Goal: Book appointment/travel/reservation

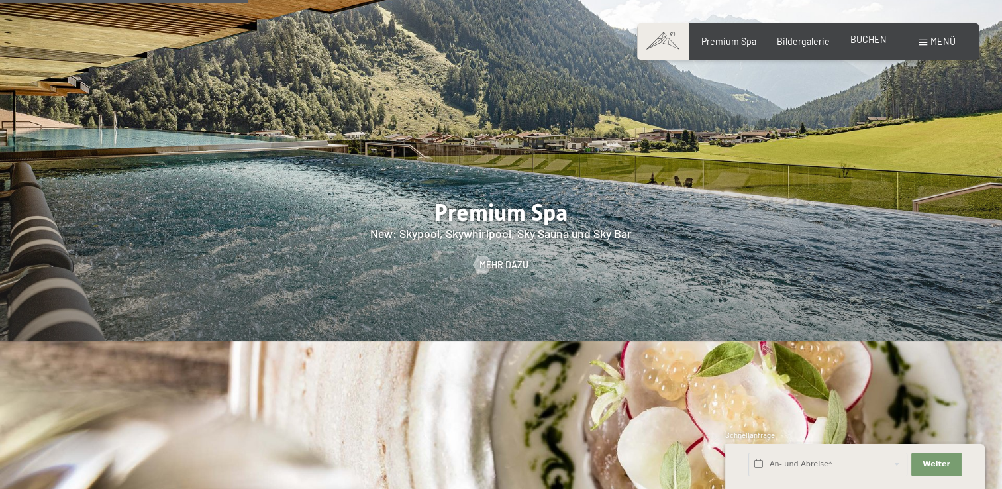
click at [862, 40] on span "BUCHEN" at bounding box center [869, 39] width 36 height 11
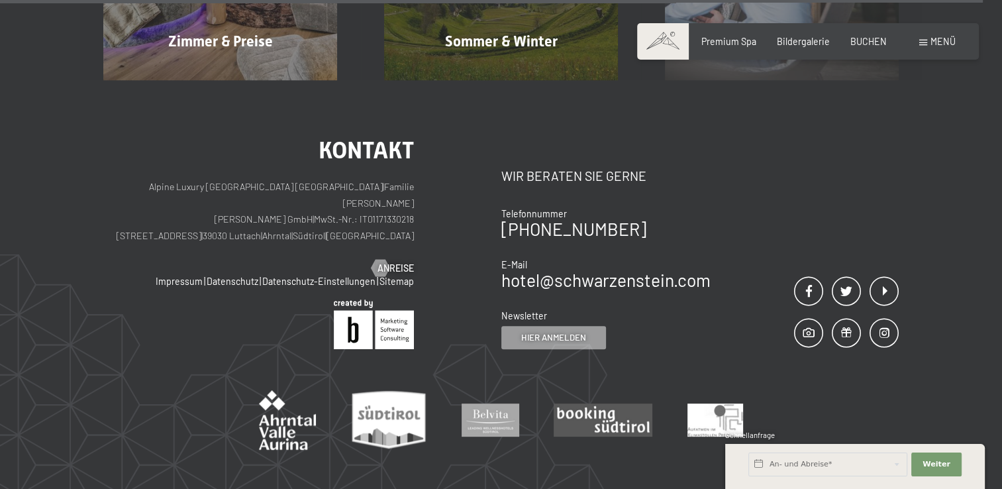
scroll to position [5545, 0]
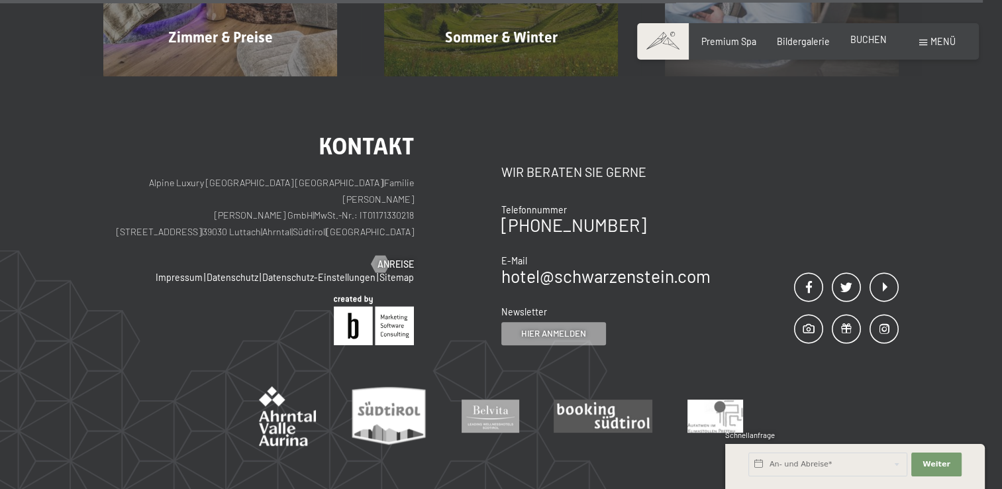
click at [863, 39] on span "BUCHEN" at bounding box center [869, 39] width 36 height 11
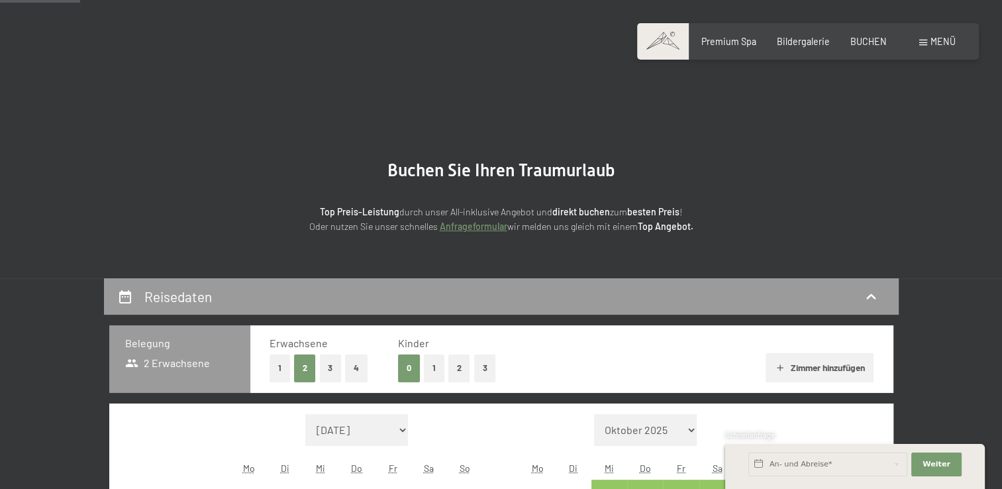
scroll to position [357, 0]
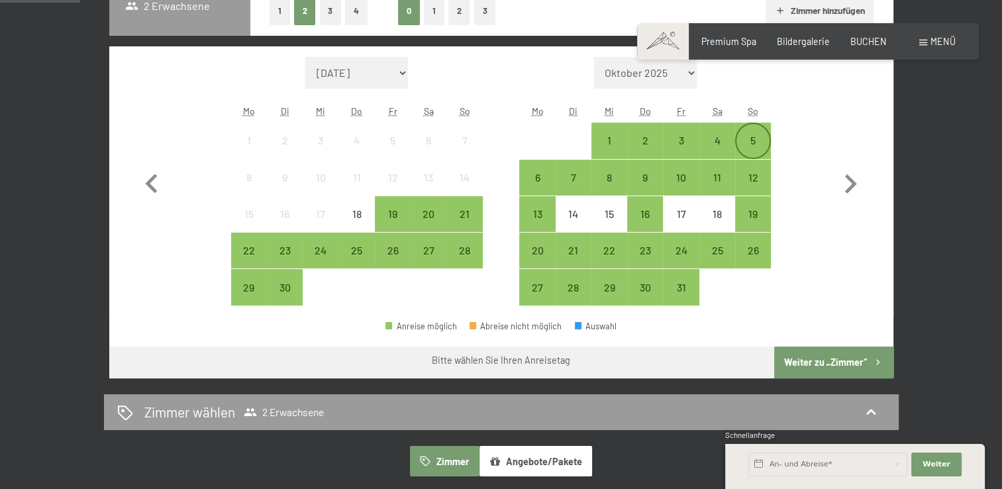
click at [750, 139] on div "5" at bounding box center [753, 151] width 33 height 33
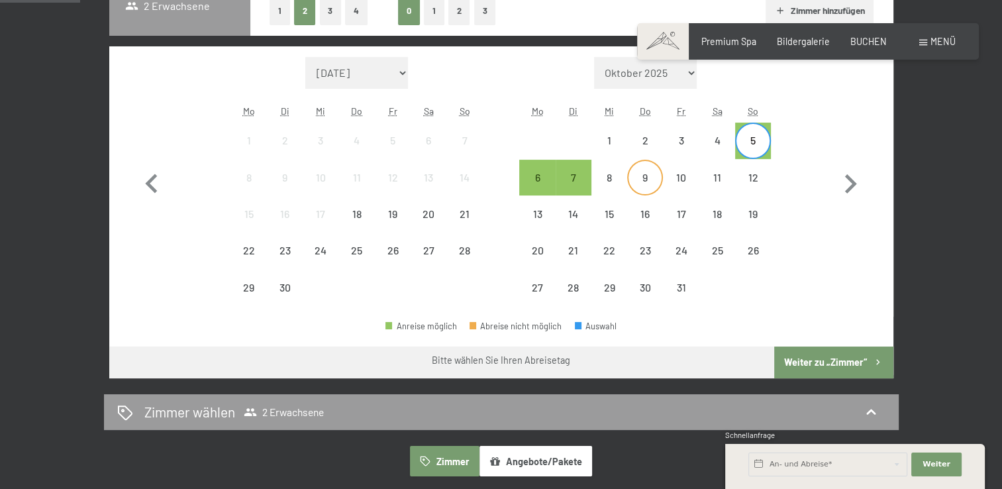
click at [654, 187] on div "9" at bounding box center [645, 188] width 33 height 33
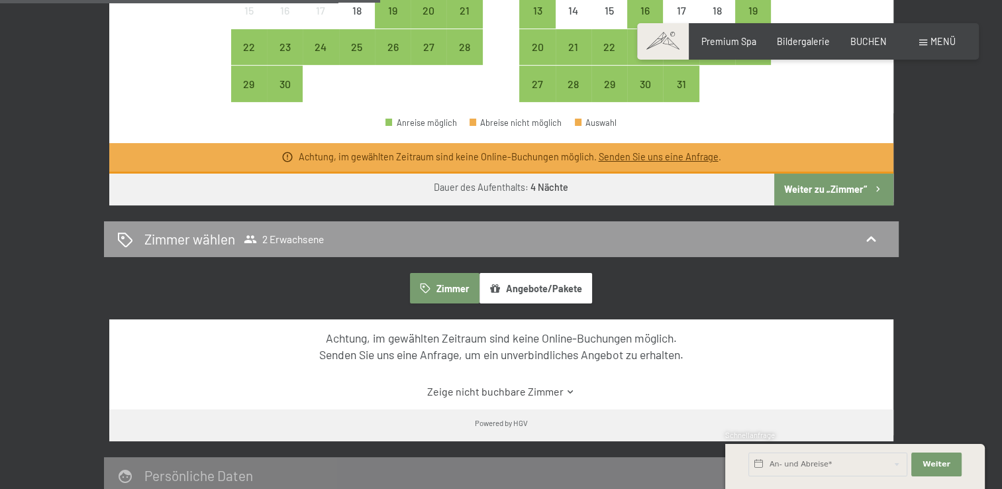
scroll to position [559, 0]
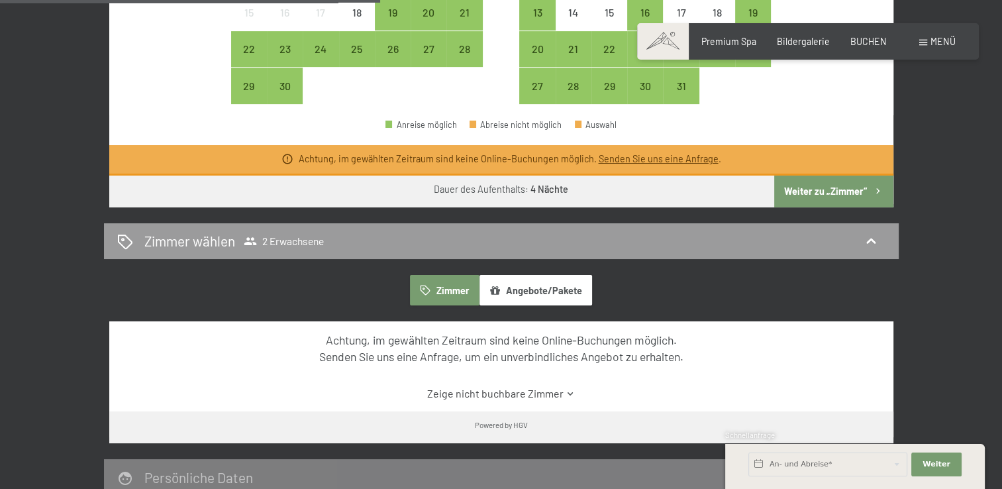
click at [803, 182] on button "Weiter zu „Zimmer“" at bounding box center [834, 192] width 119 height 32
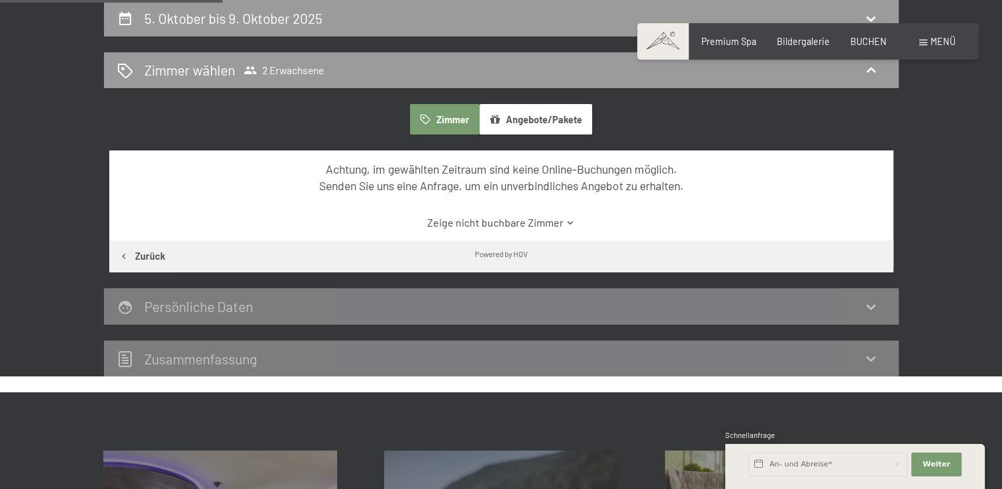
scroll to position [0, 0]
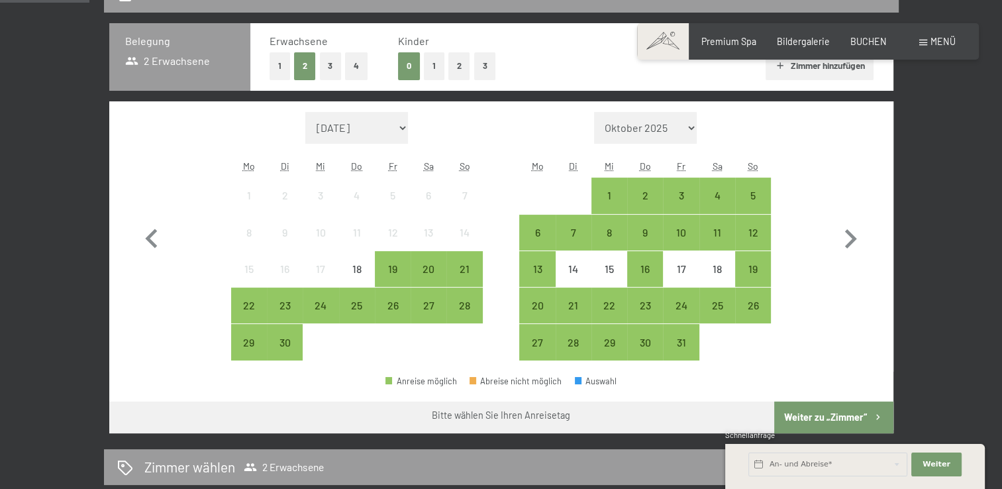
scroll to position [395, 0]
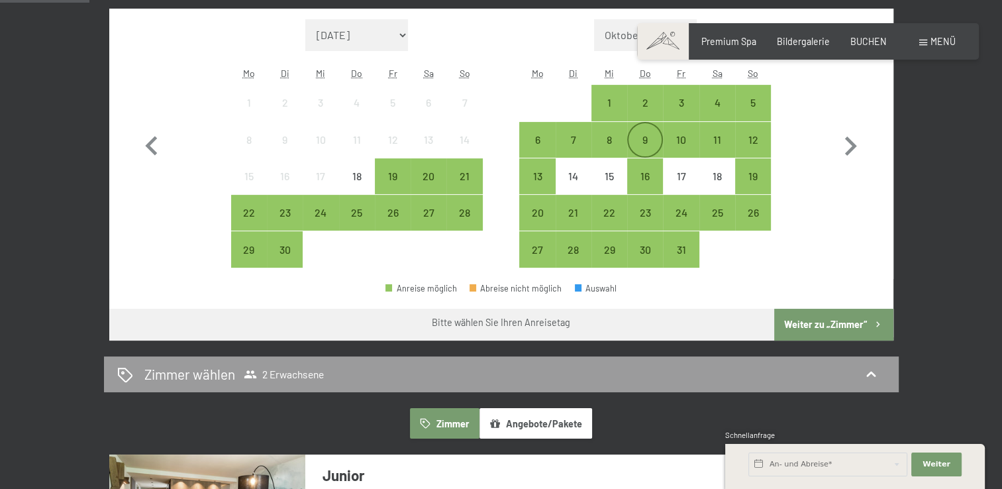
click at [649, 135] on div "9" at bounding box center [645, 150] width 33 height 33
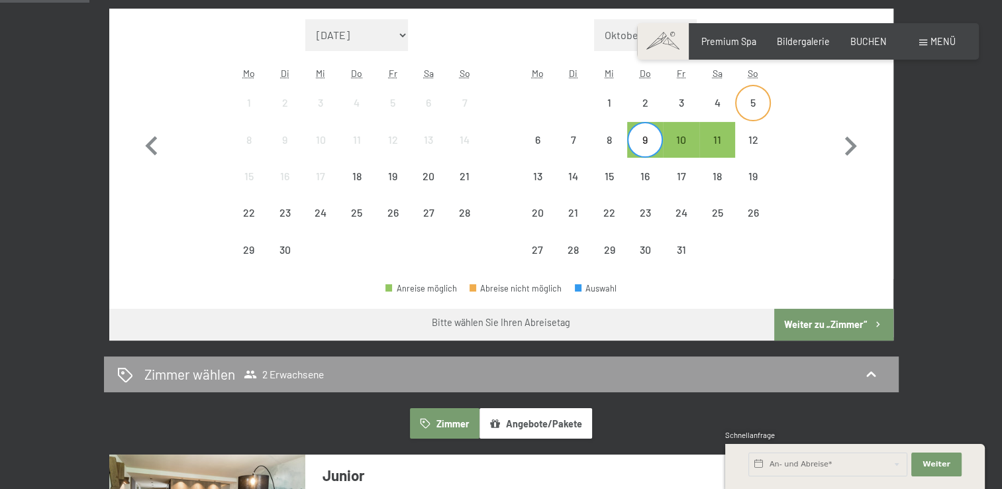
click at [751, 102] on div "5" at bounding box center [753, 113] width 33 height 33
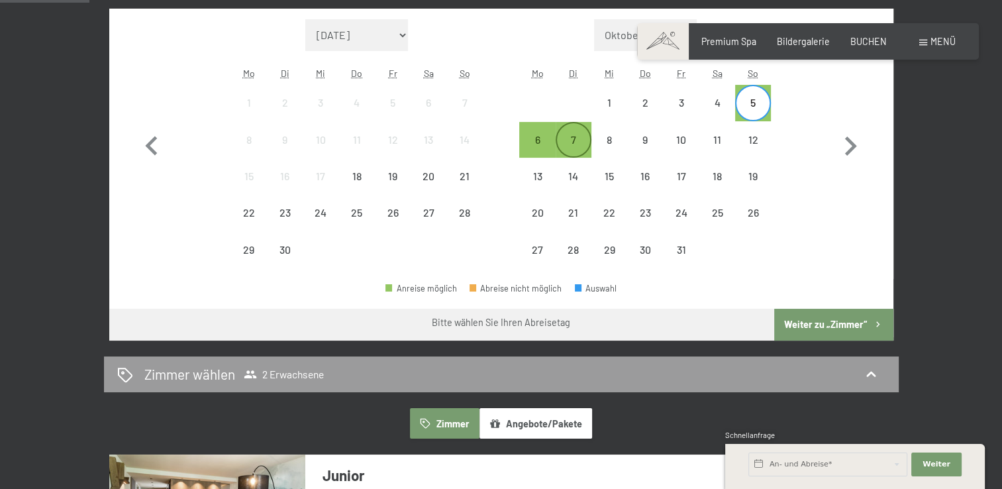
click at [580, 150] on div "7" at bounding box center [573, 150] width 33 height 33
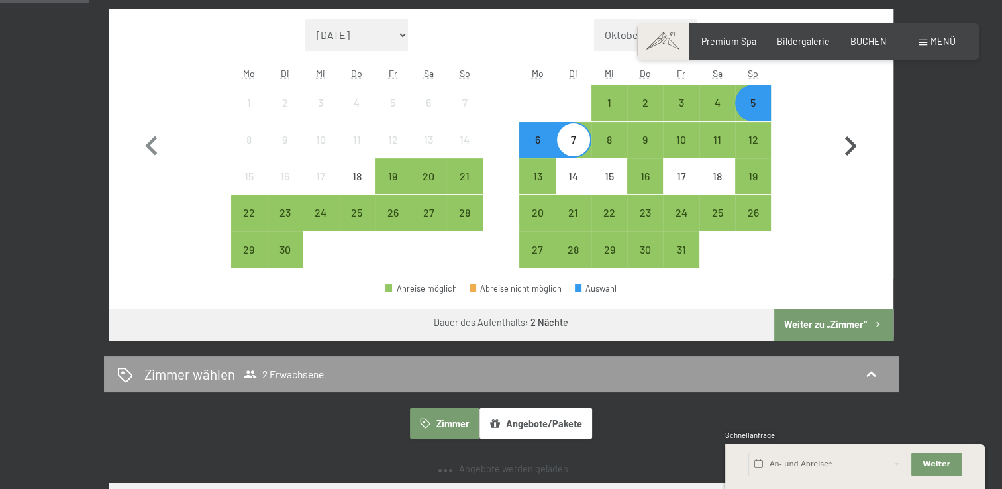
click at [853, 327] on button "Weiter zu „Zimmer“" at bounding box center [834, 325] width 119 height 32
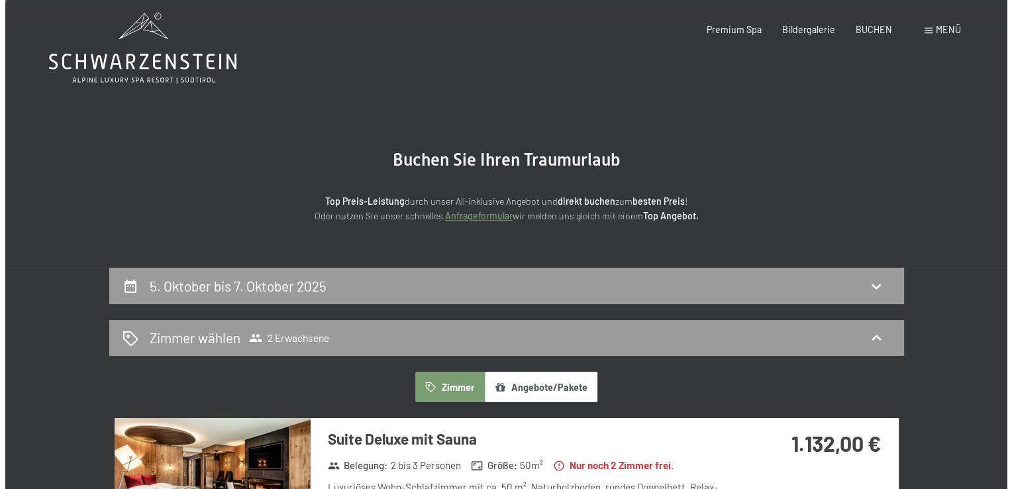
scroll to position [0, 0]
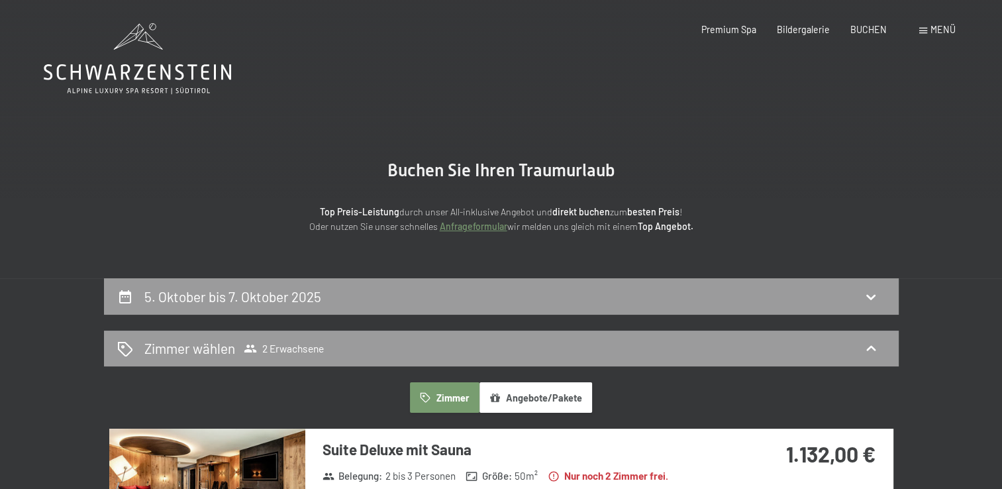
click at [922, 25] on div "Menü" at bounding box center [938, 29] width 36 height 13
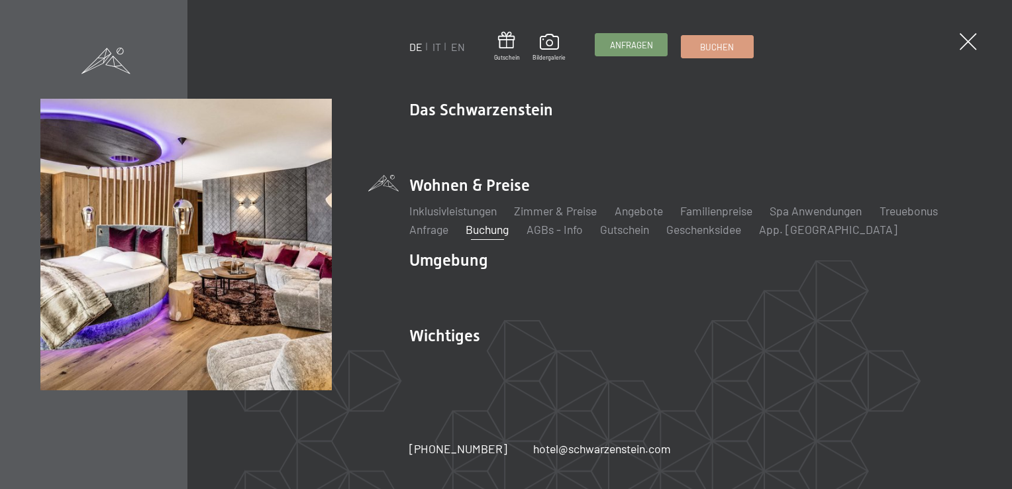
click at [631, 46] on span "Anfragen" at bounding box center [631, 45] width 43 height 12
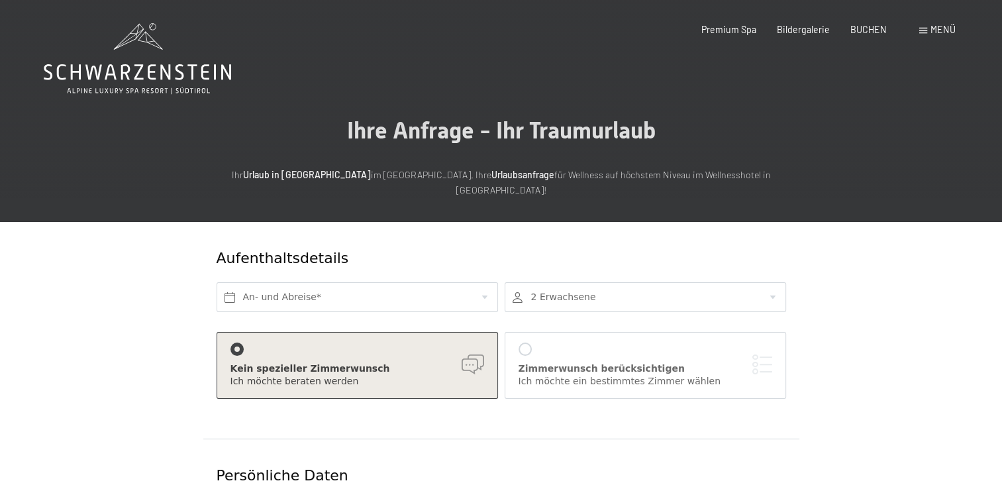
click at [368, 286] on label "Einwilligung Marketing*" at bounding box center [424, 282] width 116 height 13
click at [366, 286] on input "Einwilligung Marketing*" at bounding box center [359, 282] width 13 height 13
checkbox input "false"
click at [479, 282] on input "text" at bounding box center [358, 297] width 282 height 30
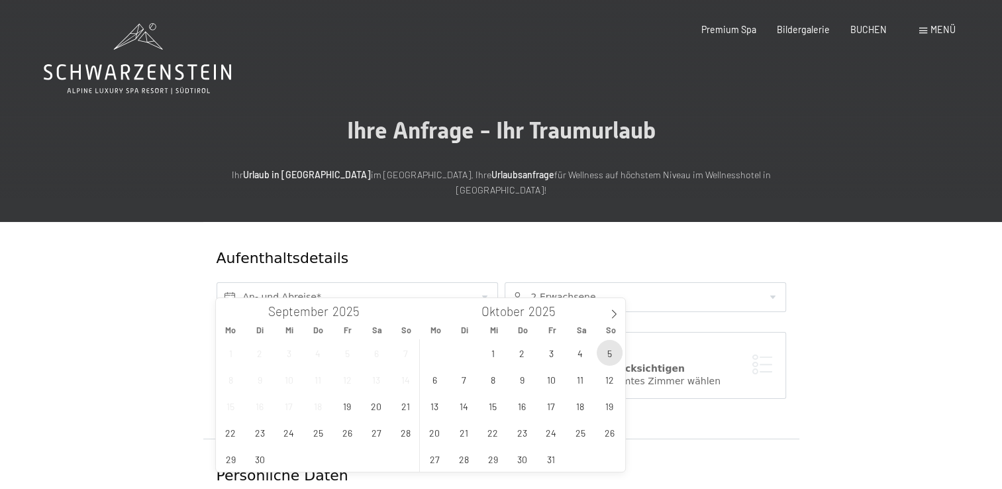
click at [610, 352] on span "5" at bounding box center [610, 353] width 26 height 26
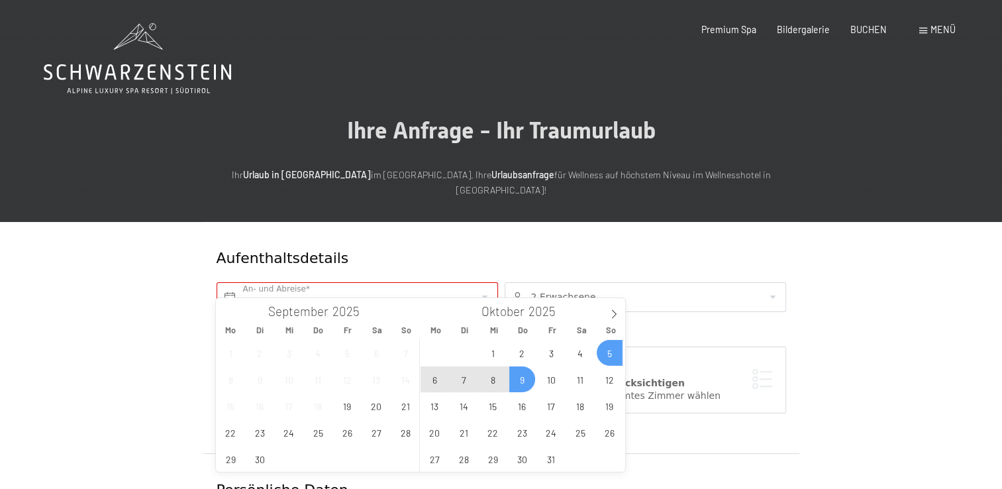
click at [514, 384] on span "9" at bounding box center [523, 379] width 26 height 26
type input "So. 05.10.2025 - Do. 09.10.2025"
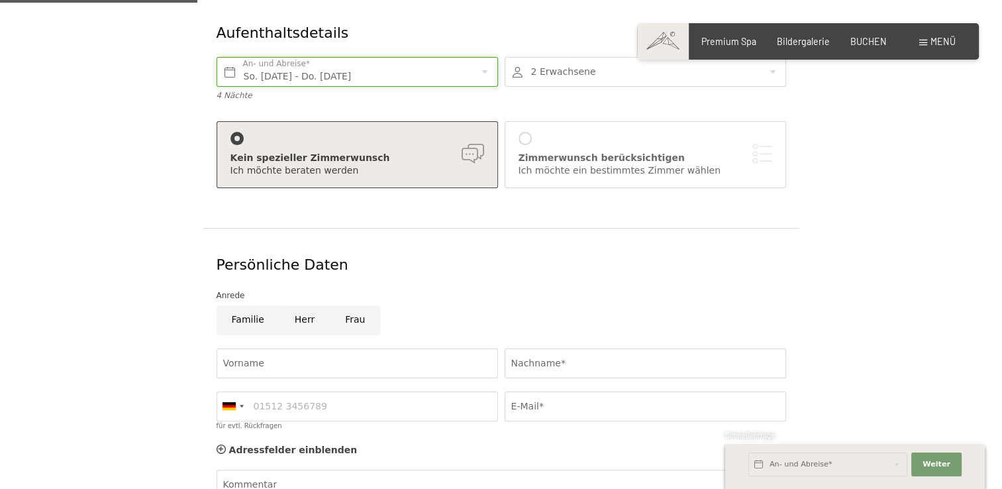
scroll to position [229, 0]
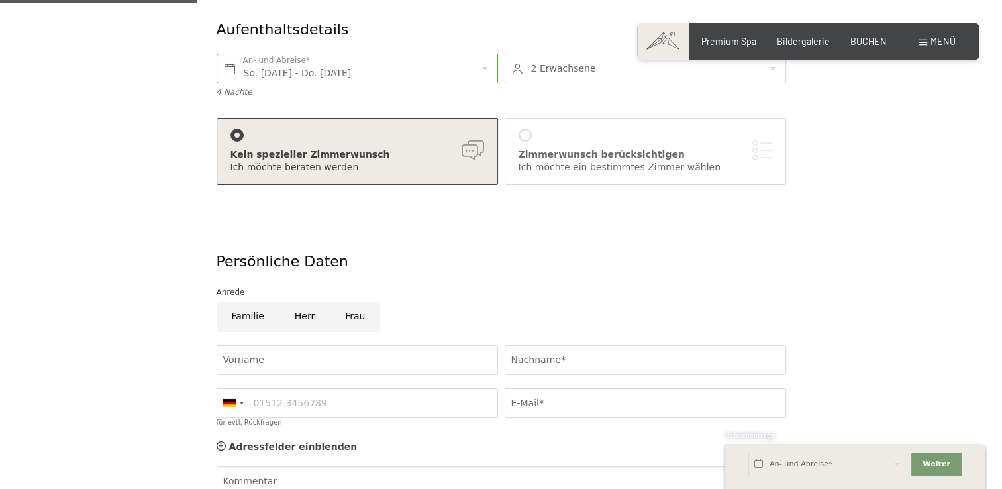
click at [353, 302] on input "Frau" at bounding box center [355, 317] width 50 height 30
radio input "true"
click at [335, 345] on input "Vorname" at bounding box center [358, 360] width 282 height 30
type input "Vanessa"
type input "Oehri"
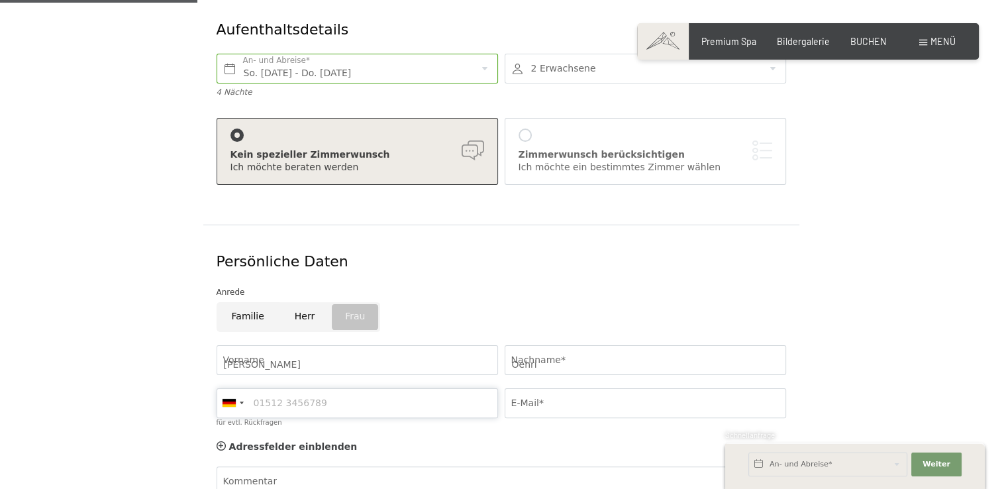
type input "0793513530"
type input "vanessa.oehri@gmx.ch"
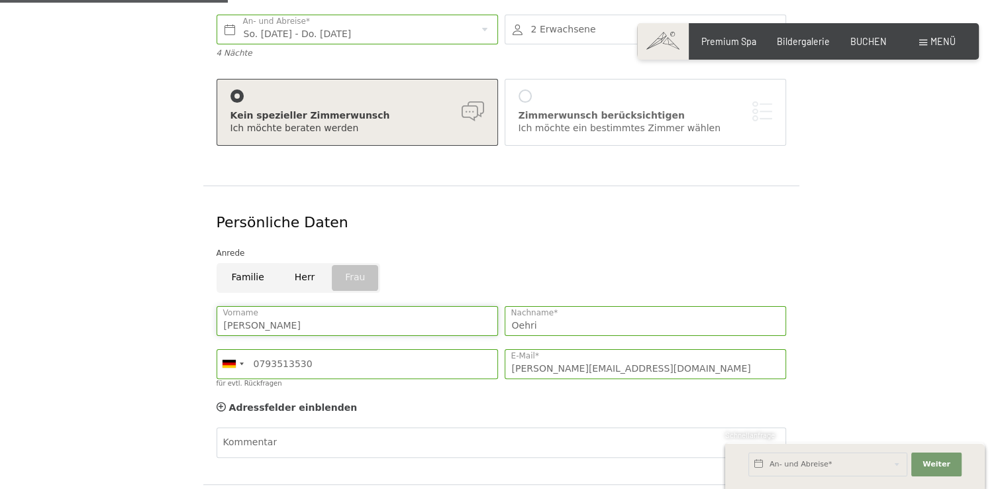
scroll to position [268, 0]
click at [244, 350] on div at bounding box center [232, 363] width 30 height 28
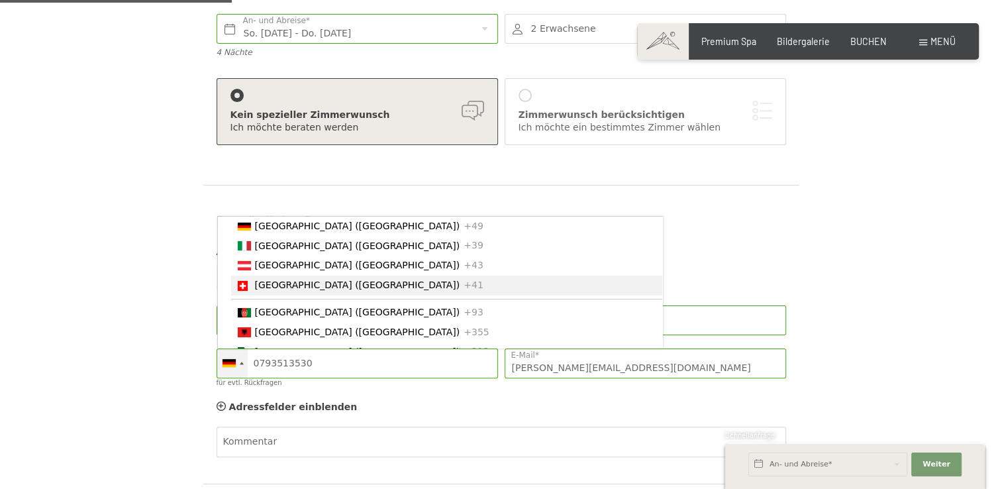
click at [304, 280] on span "[GEOGRAPHIC_DATA] ([GEOGRAPHIC_DATA])" at bounding box center [357, 285] width 205 height 11
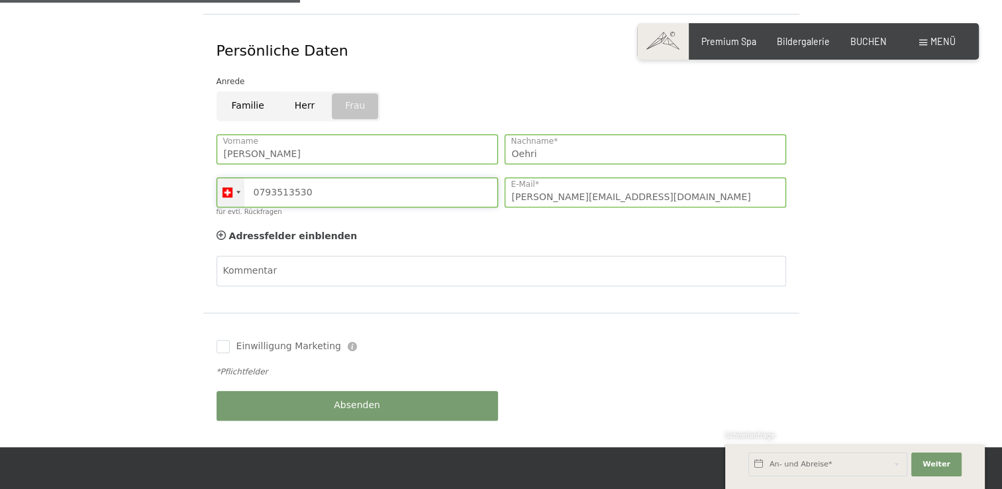
scroll to position [451, 0]
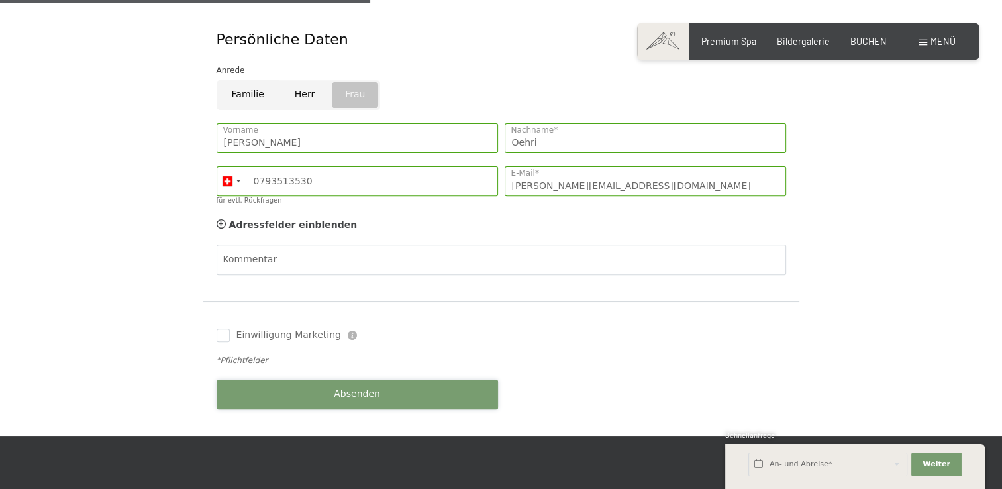
click at [374, 388] on span "Absenden" at bounding box center [357, 394] width 46 height 13
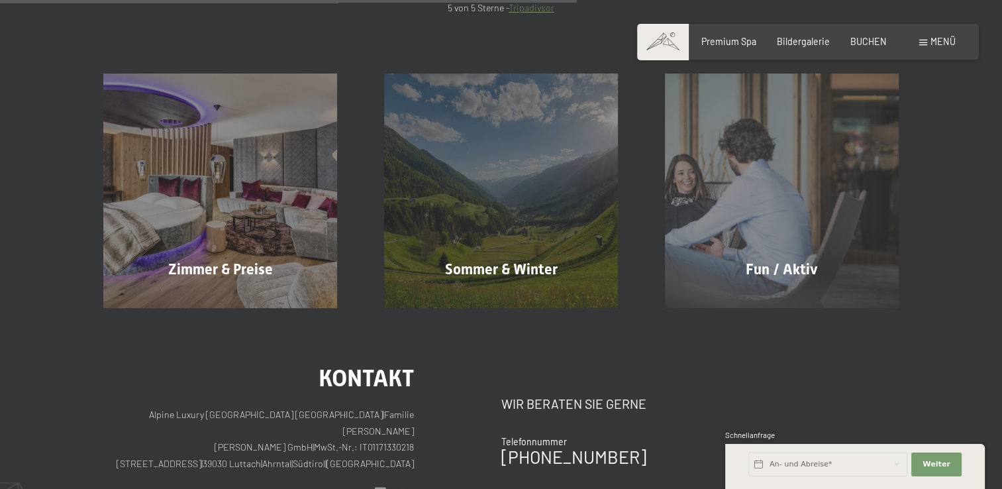
scroll to position [509, 0]
click at [867, 462] on input "text" at bounding box center [828, 465] width 159 height 24
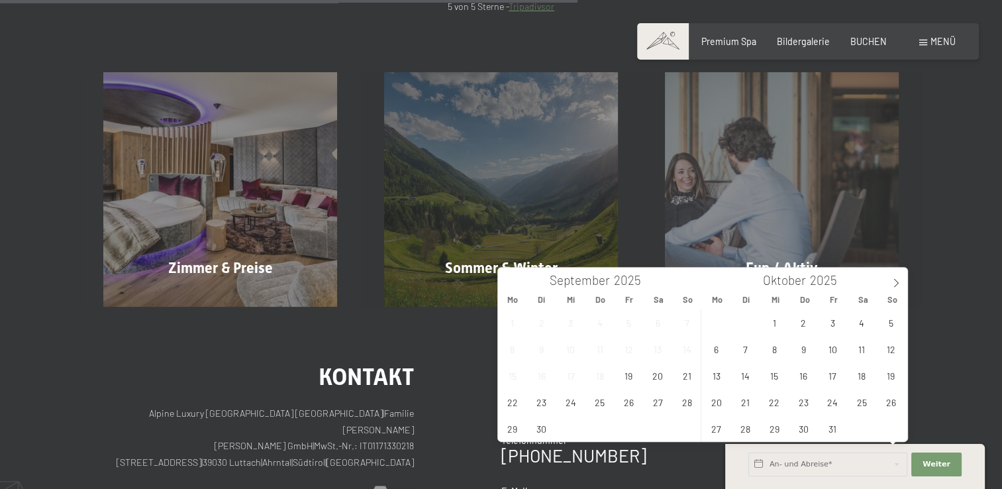
click at [926, 208] on div "Zimmer & Preise Mehr erfahren Sommer & Winter Mehr erfahren Fun / Aktiv Mehr er…" at bounding box center [501, 189] width 883 height 234
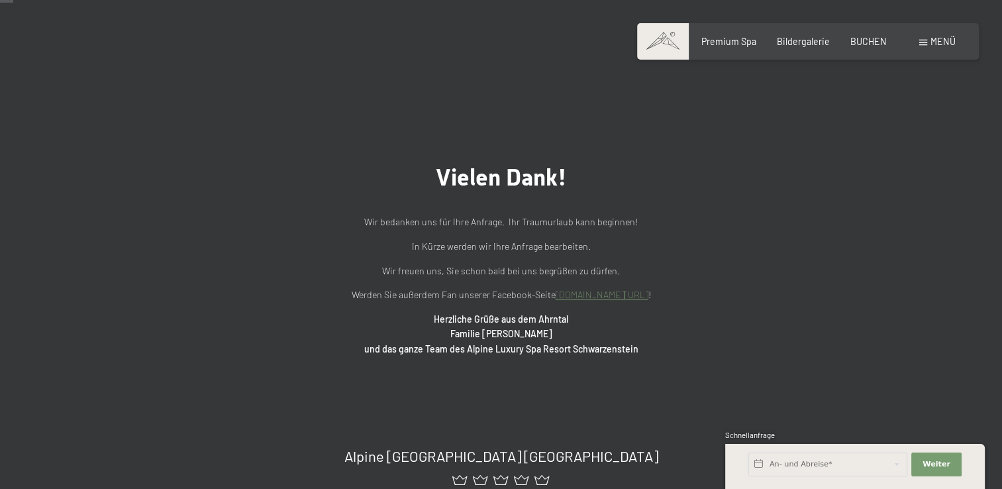
scroll to position [0, 0]
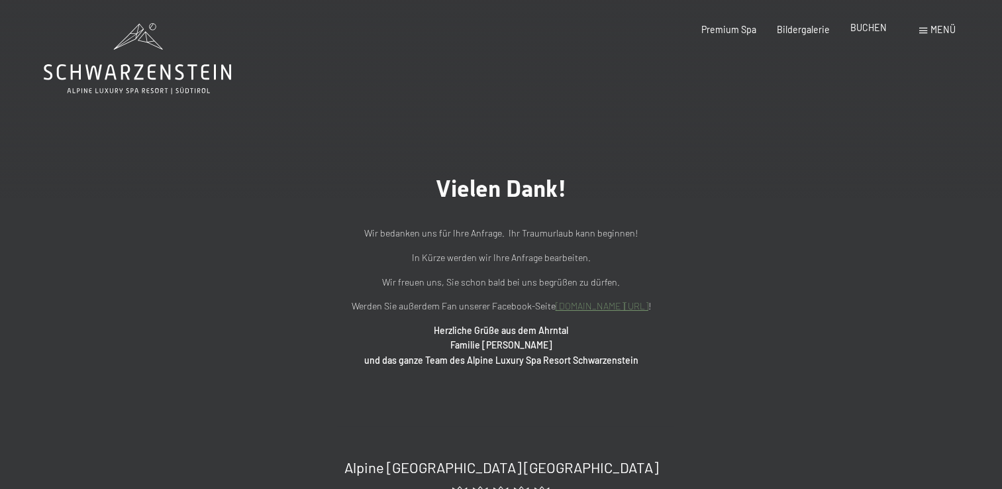
click at [875, 34] on div "BUCHEN" at bounding box center [869, 27] width 36 height 13
click at [871, 27] on span "BUCHEN" at bounding box center [869, 27] width 36 height 11
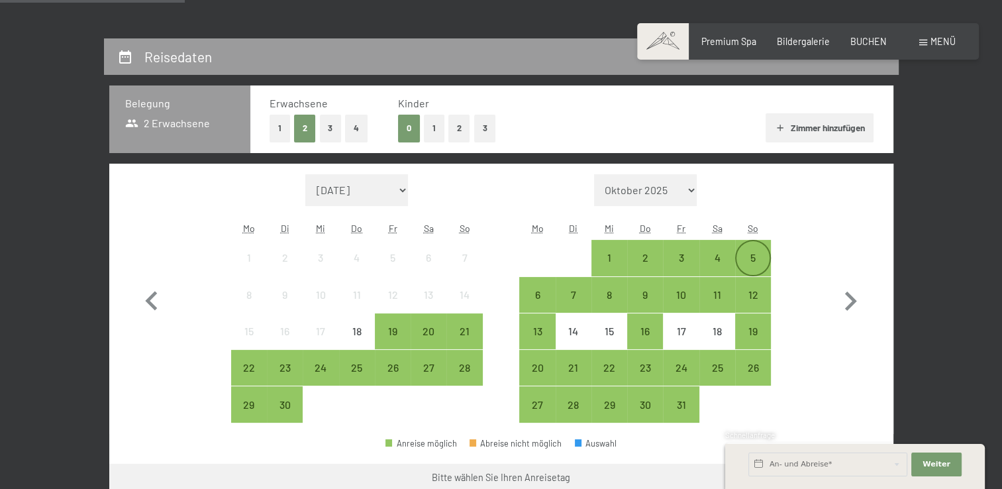
click at [757, 258] on div "5" at bounding box center [753, 268] width 33 height 33
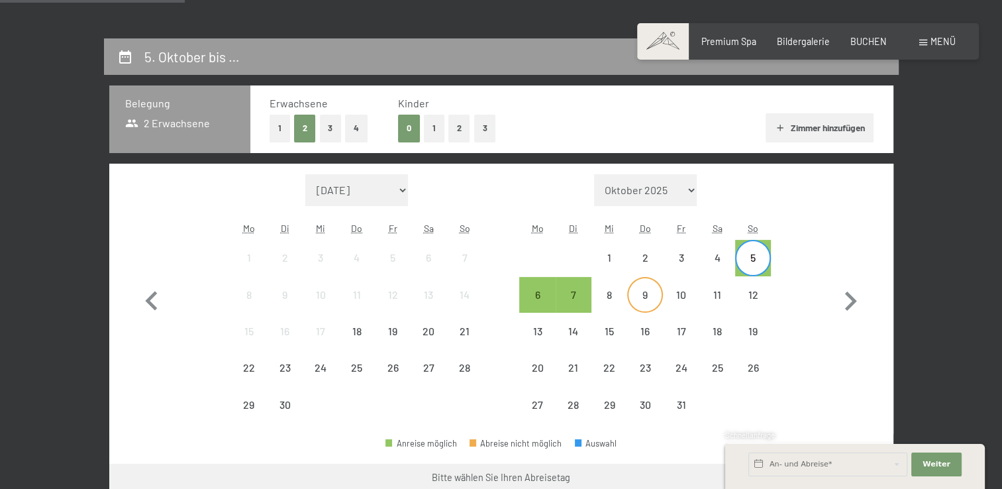
click at [653, 298] on div "9" at bounding box center [645, 306] width 33 height 33
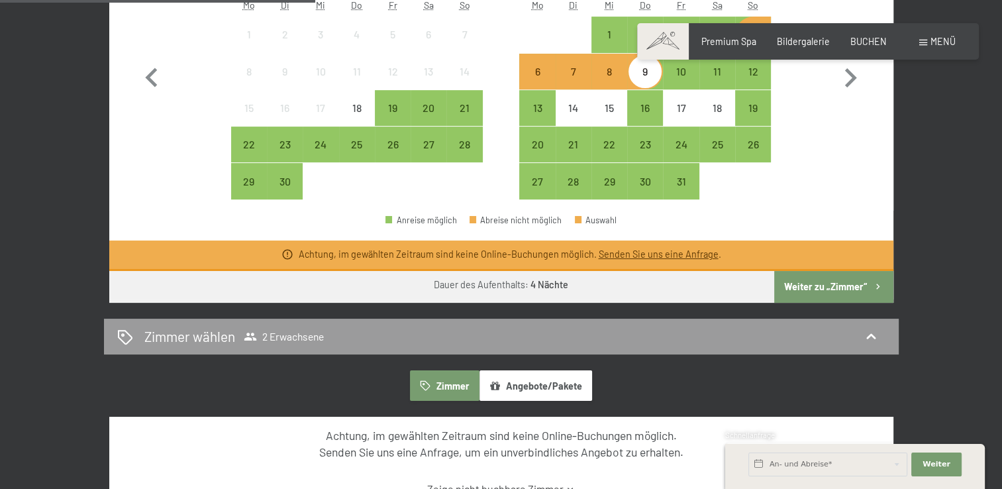
scroll to position [482, 0]
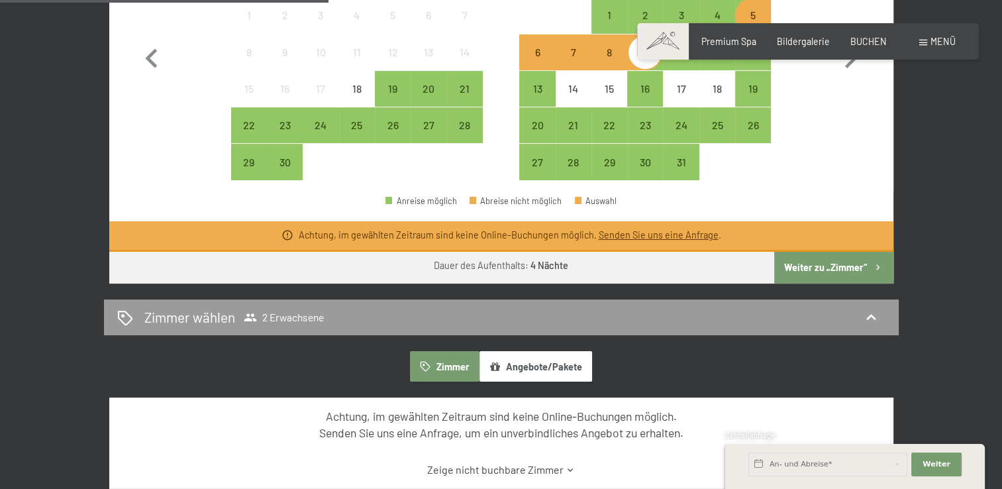
click at [855, 256] on button "Weiter zu „Zimmer“" at bounding box center [834, 268] width 119 height 32
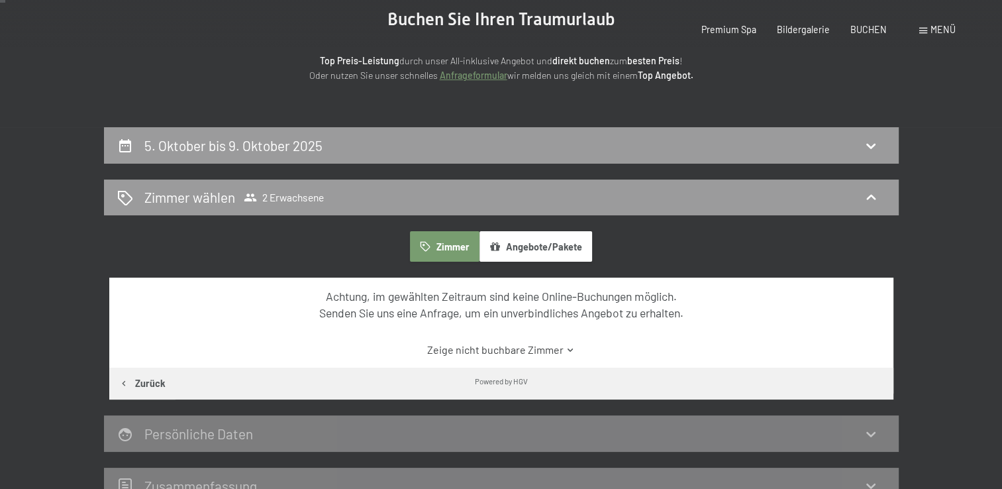
scroll to position [0, 0]
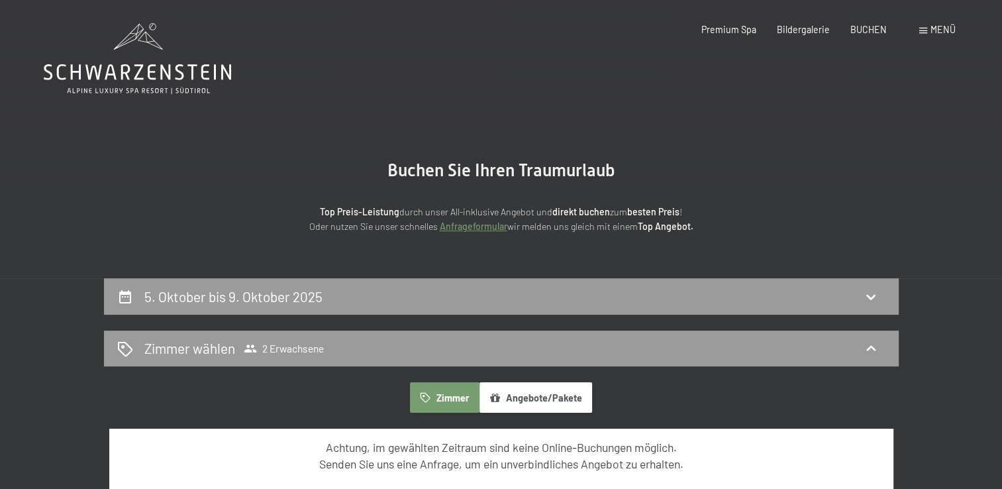
click at [729, 302] on div "5. Oktober bis 9. Oktober 2025" at bounding box center [501, 296] width 769 height 19
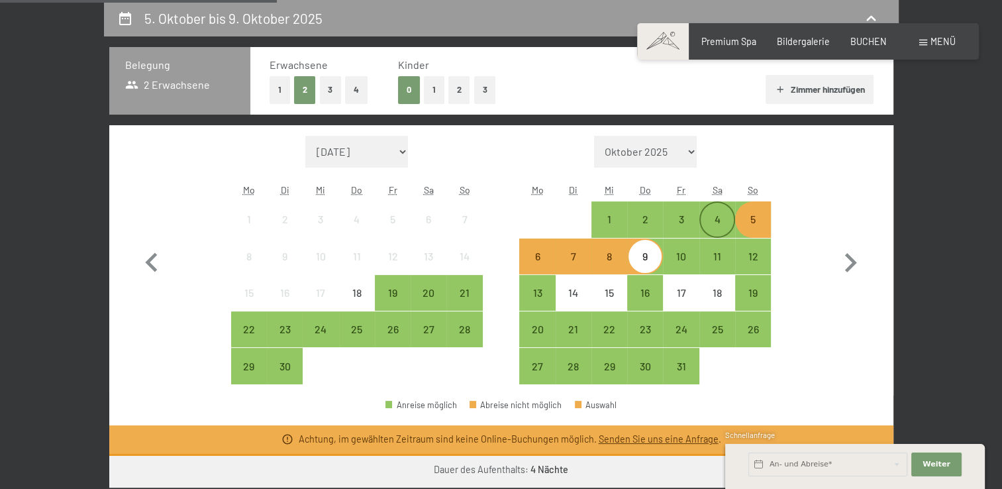
click at [727, 222] on div "4" at bounding box center [717, 230] width 33 height 33
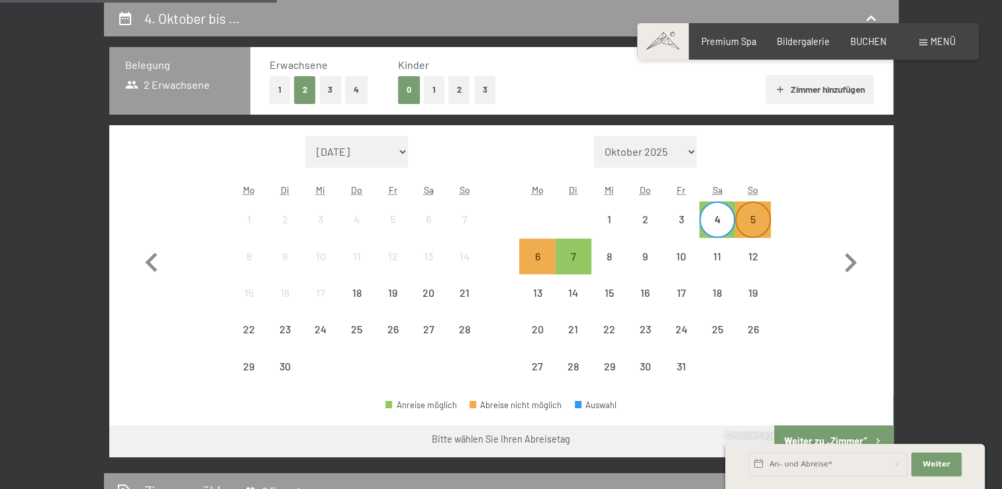
click at [758, 219] on div "5" at bounding box center [753, 230] width 33 height 33
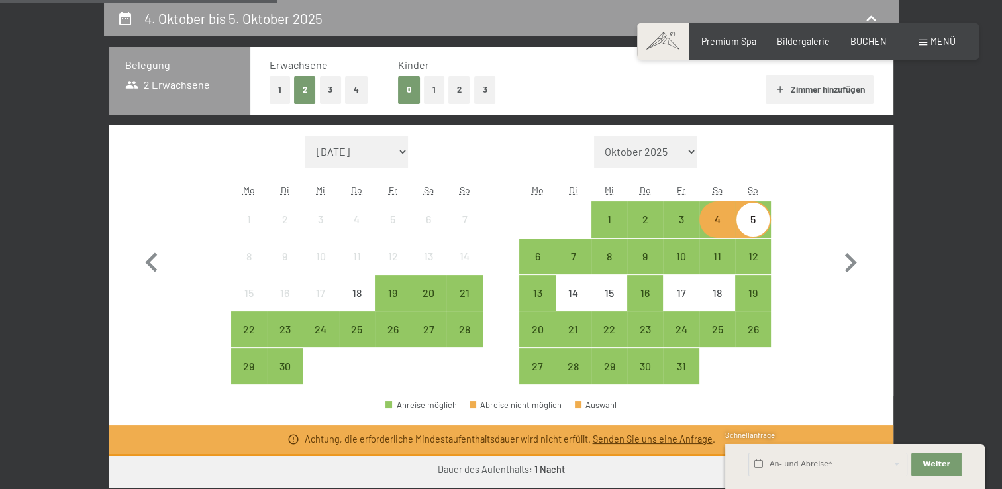
click at [751, 222] on div "5" at bounding box center [753, 230] width 33 height 33
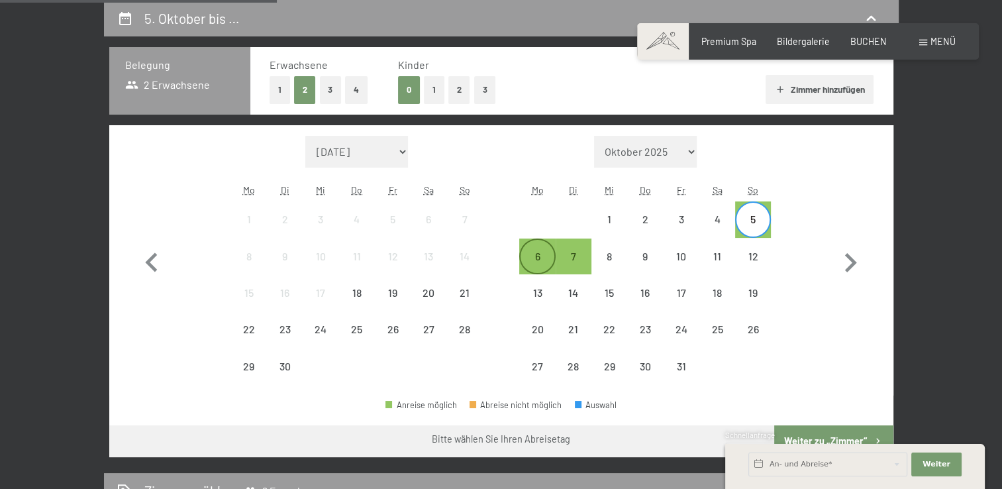
click at [544, 259] on div "6" at bounding box center [537, 267] width 33 height 33
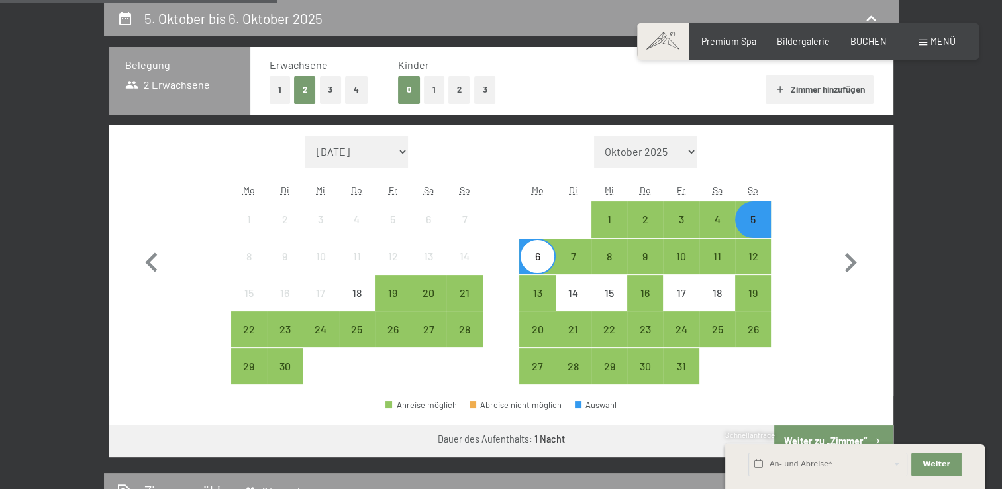
click at [544, 259] on div "6" at bounding box center [537, 267] width 33 height 33
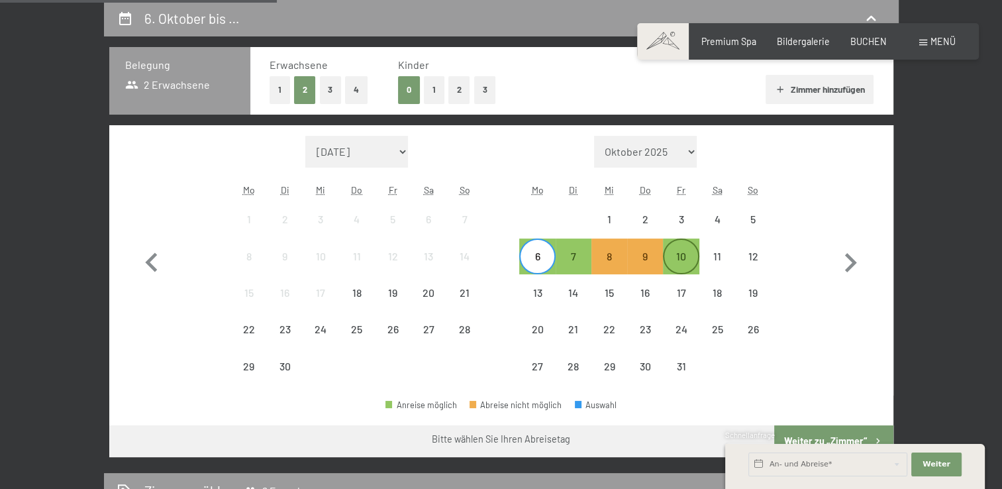
click at [678, 257] on div "10" at bounding box center [681, 267] width 33 height 33
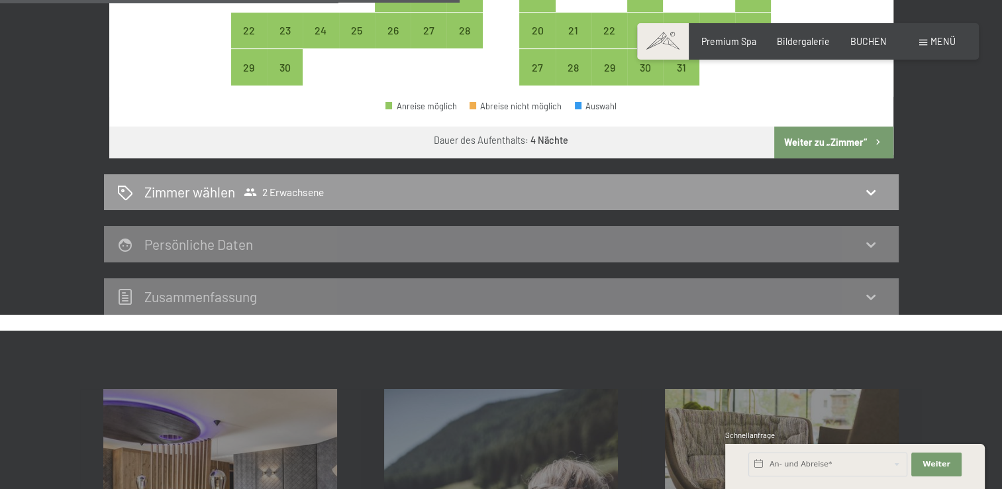
scroll to position [578, 0]
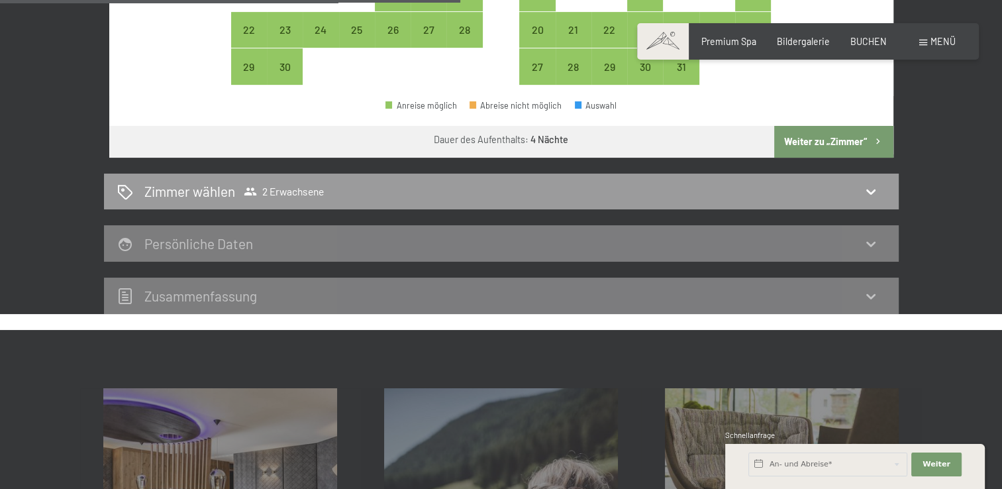
click at [835, 144] on button "Weiter zu „Zimmer“" at bounding box center [834, 142] width 119 height 32
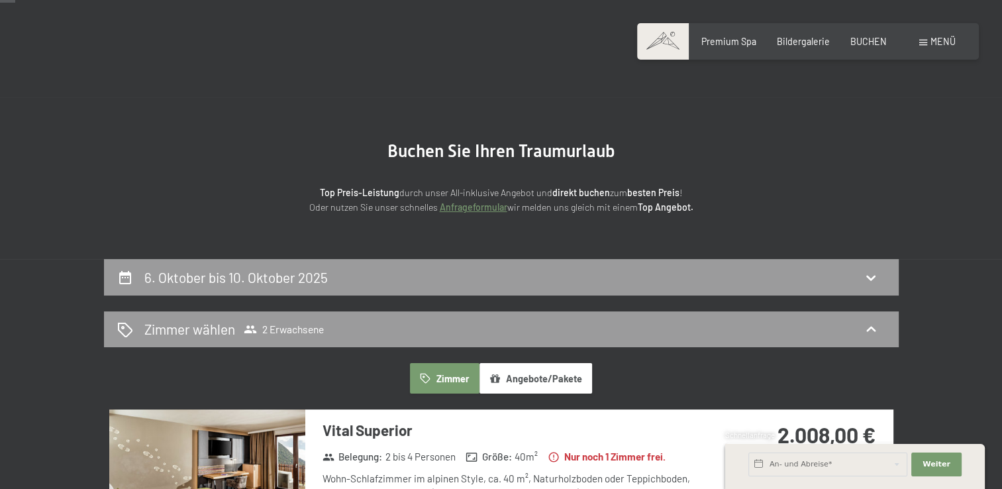
scroll to position [0, 0]
